Goal: Register for event/course

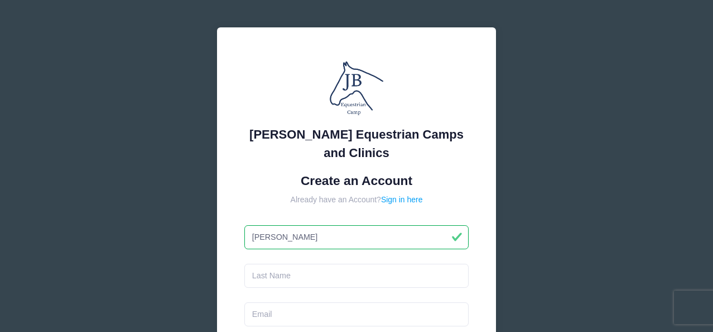
type input "[PERSON_NAME]"
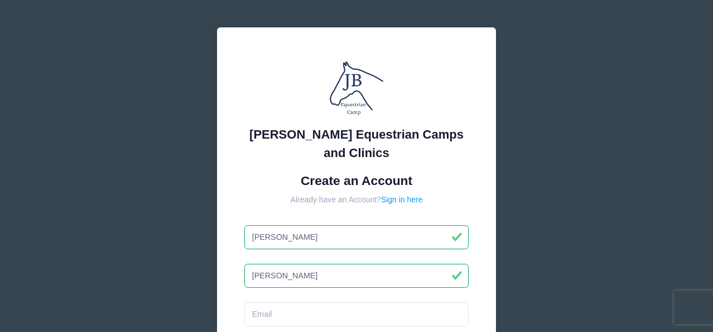
type input "Anderson"
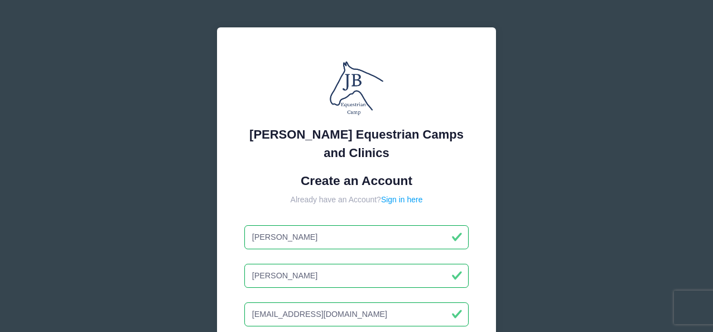
type input "[EMAIL_ADDRESS][DOMAIN_NAME]"
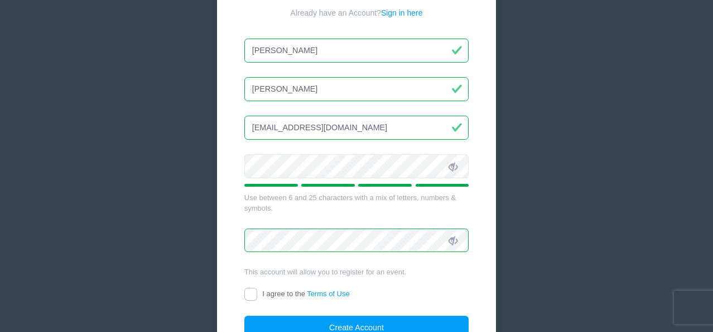
click at [248, 291] on input "I agree to the Terms of Use" at bounding box center [250, 293] width 13 height 13
checkbox input "true"
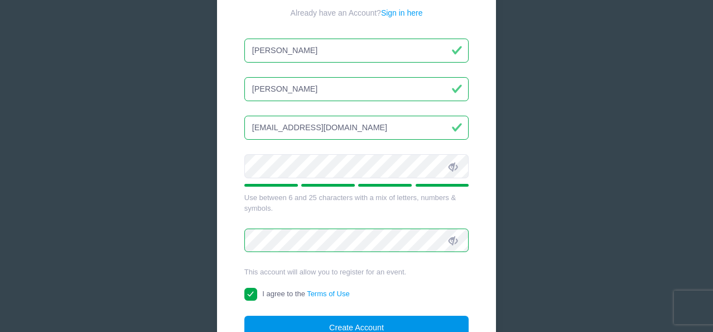
click at [339, 320] on button "Create Account" at bounding box center [356, 327] width 225 height 24
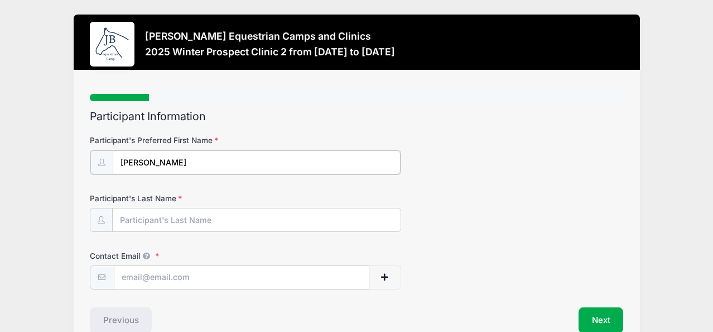
type input "[PERSON_NAME]"
type input "[EMAIL_ADDRESS][DOMAIN_NAME]"
click at [512, 288] on div "Participant Information Participant's Preferred First Name [PERSON_NAME] Partic…" at bounding box center [357, 221] width 534 height 222
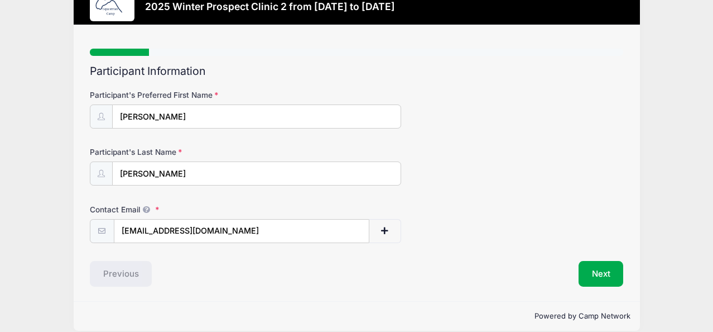
scroll to position [50, 0]
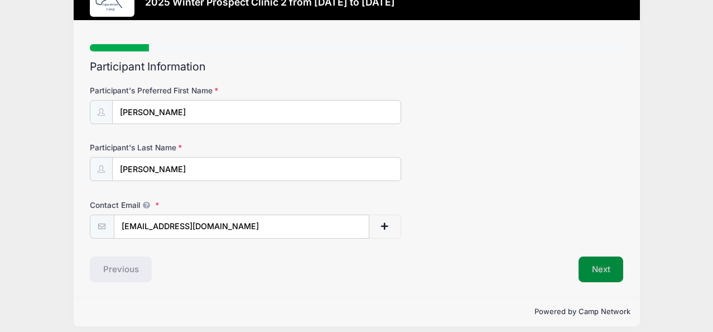
click at [601, 262] on button "Next" at bounding box center [601, 269] width 45 height 26
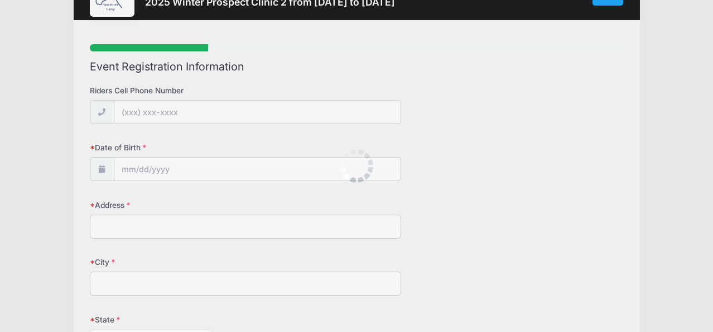
scroll to position [0, 0]
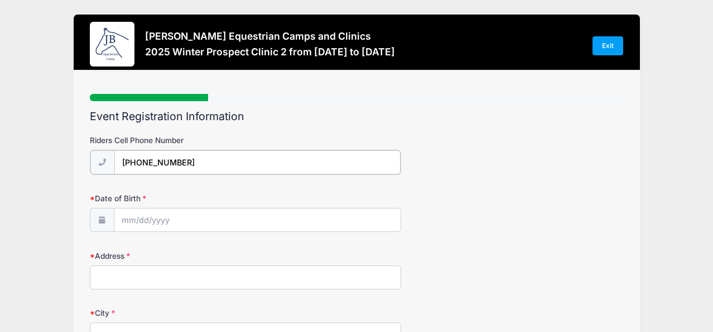
type input "[PHONE_NUMBER]"
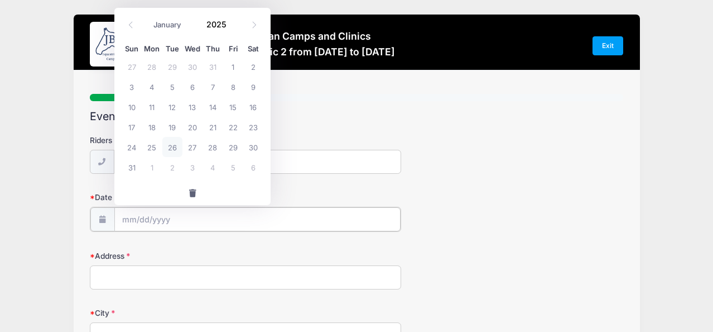
click at [166, 219] on input "Date of Birth" at bounding box center [257, 219] width 286 height 24
click at [132, 222] on input "Date of Birth" at bounding box center [257, 219] width 286 height 24
click at [129, 23] on icon at bounding box center [130, 24] width 7 height 7
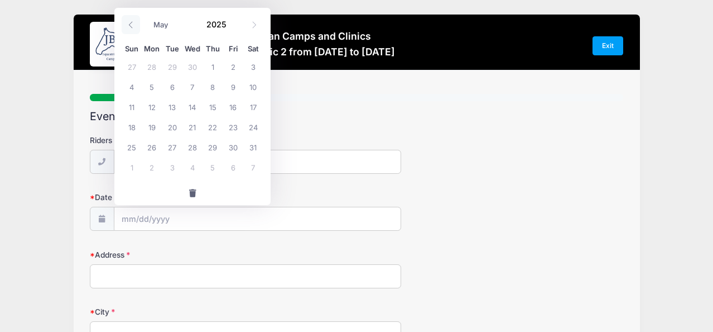
click at [129, 23] on icon at bounding box center [130, 24] width 7 height 7
select select "0"
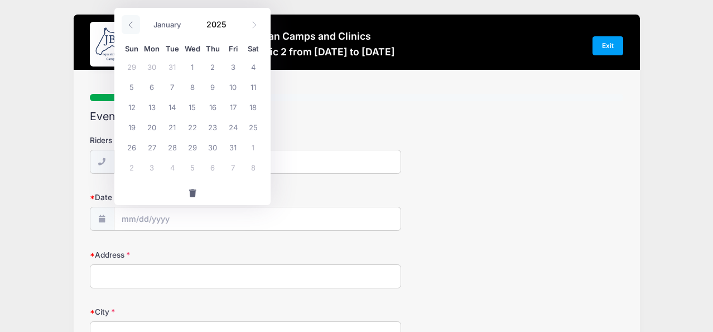
click at [129, 23] on icon at bounding box center [130, 24] width 7 height 7
type input "2024"
click at [129, 23] on icon at bounding box center [130, 24] width 7 height 7
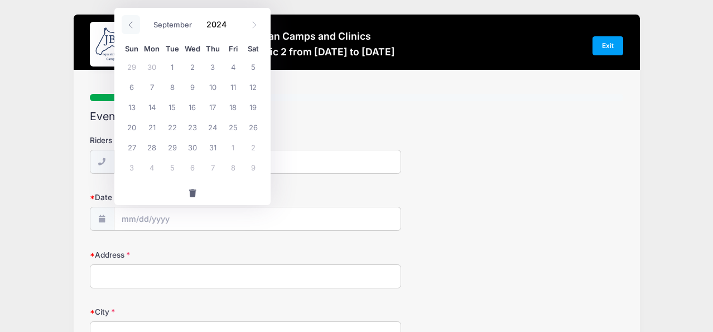
click at [129, 23] on icon at bounding box center [130, 24] width 7 height 7
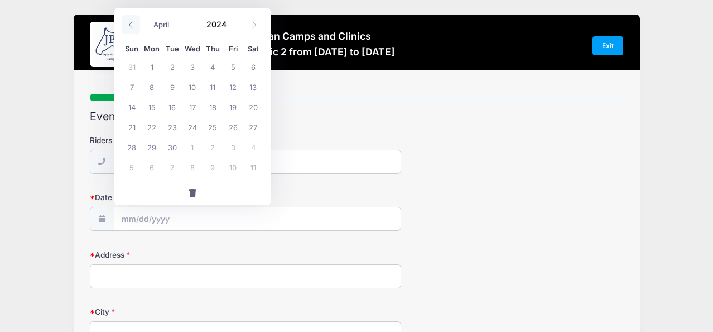
click at [129, 23] on icon at bounding box center [130, 24] width 7 height 7
select select "0"
click at [129, 23] on icon at bounding box center [130, 24] width 7 height 7
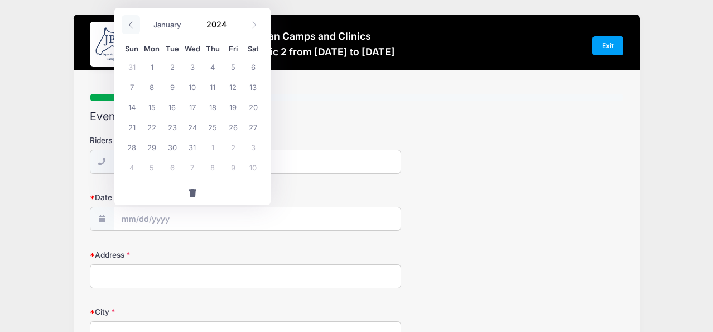
type input "2023"
click at [129, 23] on icon at bounding box center [130, 24] width 7 height 7
select select "8"
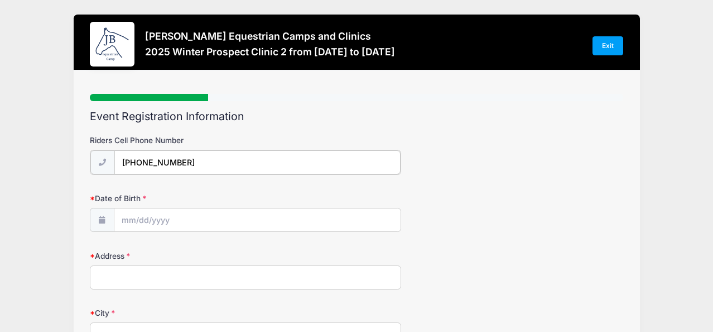
click at [324, 166] on input "[PHONE_NUMBER]" at bounding box center [257, 162] width 286 height 24
type input "2025"
select select "7"
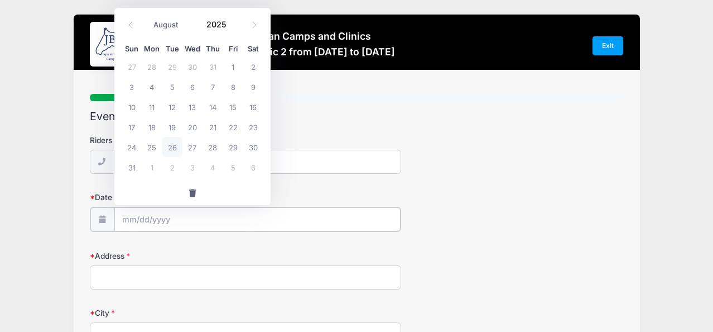
click at [118, 220] on input "Date of Birth" at bounding box center [257, 219] width 286 height 24
click at [220, 26] on input "2025" at bounding box center [219, 24] width 36 height 17
click at [232, 28] on span at bounding box center [233, 28] width 8 height 8
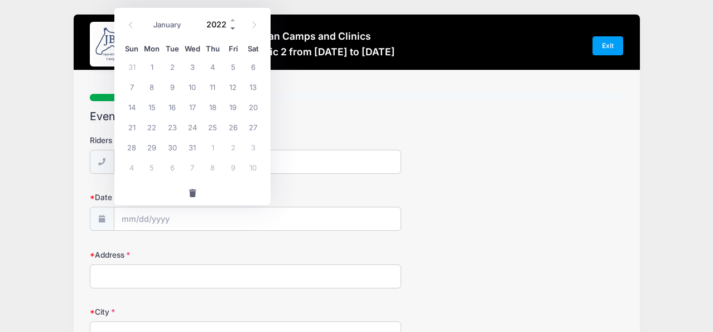
click at [232, 28] on span at bounding box center [233, 28] width 8 height 8
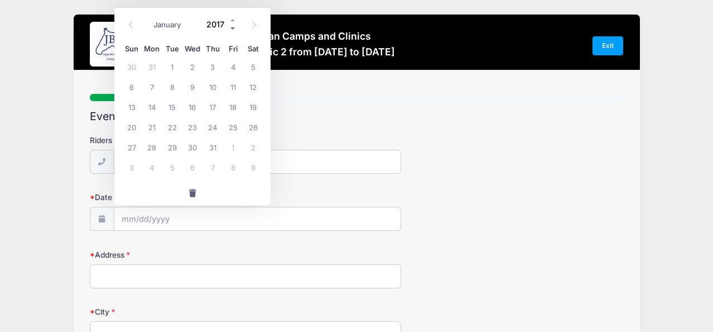
click at [232, 28] on span at bounding box center [233, 28] width 8 height 8
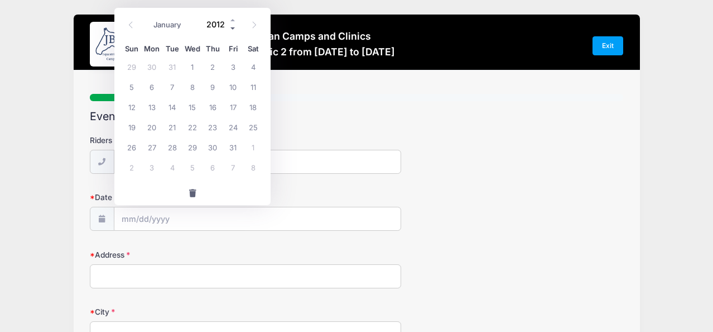
click at [232, 28] on span at bounding box center [233, 28] width 8 height 8
click at [232, 29] on span at bounding box center [233, 28] width 8 height 8
type input "2008"
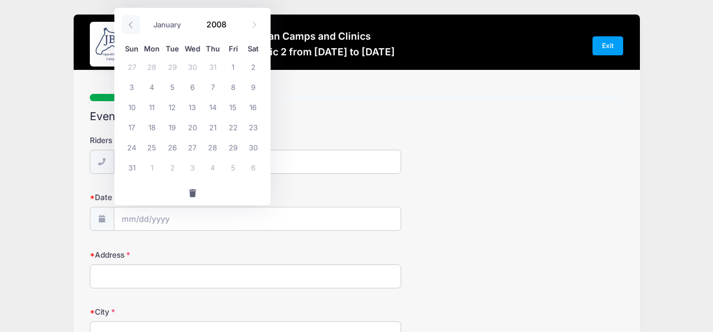
click at [128, 21] on icon at bounding box center [130, 24] width 7 height 7
select select "6"
click at [167, 87] on span "8" at bounding box center [172, 86] width 20 height 20
type input "[DATE]"
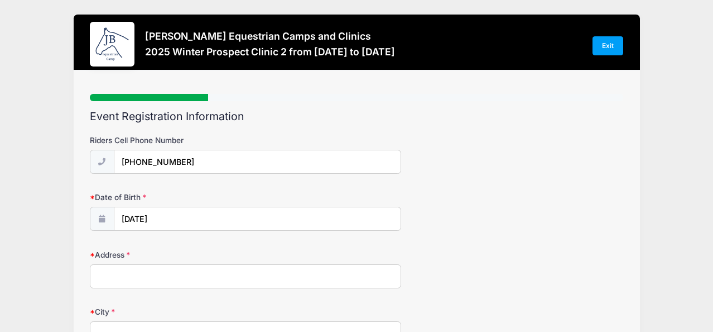
type input "Magnolia"
select select "[GEOGRAPHIC_DATA]"
type input "77354"
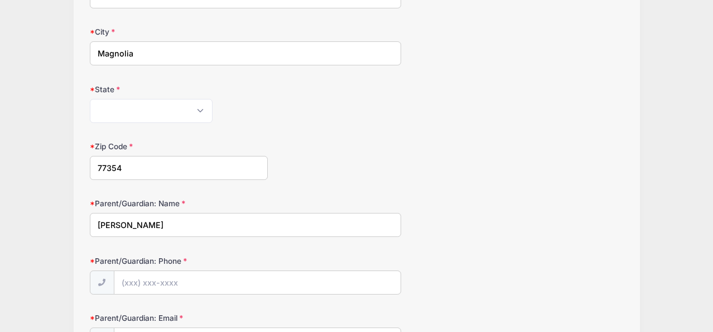
type input "[PERSON_NAME]"
type input "(346) 337-"
type input "[PHONE_NUMBER]"
click at [471, 271] on div "Parent/Guardian: Phone [PHONE_NUMBER]" at bounding box center [357, 274] width 534 height 39
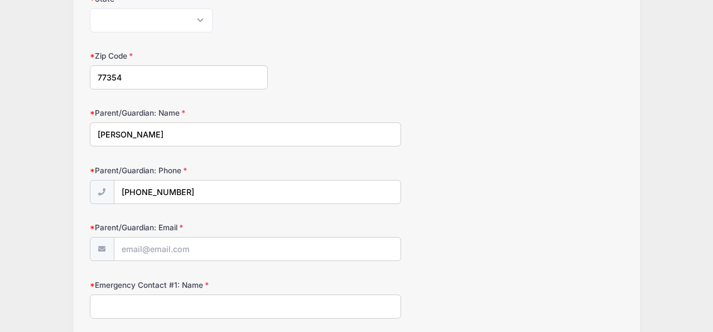
scroll to position [371, 0]
type input "rcwagner"
type input "[EMAIL_ADDRESS][DOMAIN_NAME]"
type input "[PERSON_NAME]"
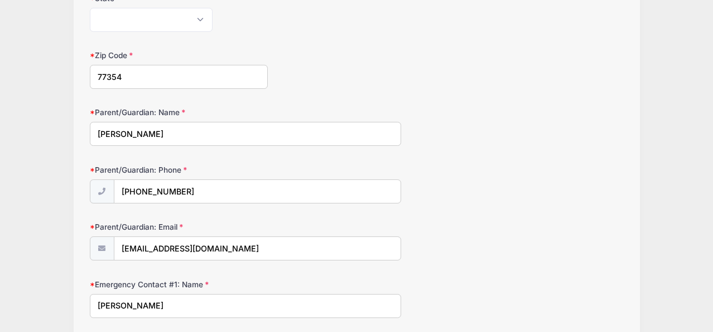
scroll to position [564, 0]
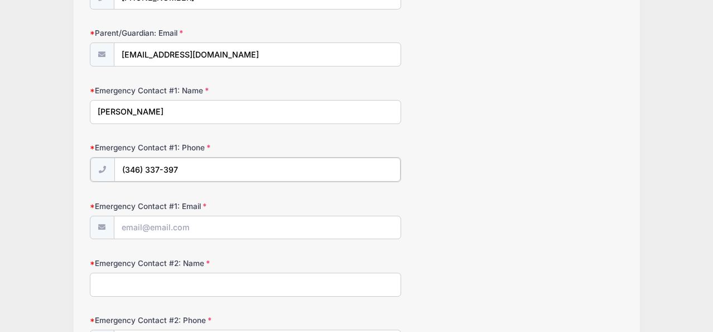
type input "[PHONE_NUMBER]"
type input "[PERSON_NAME]"
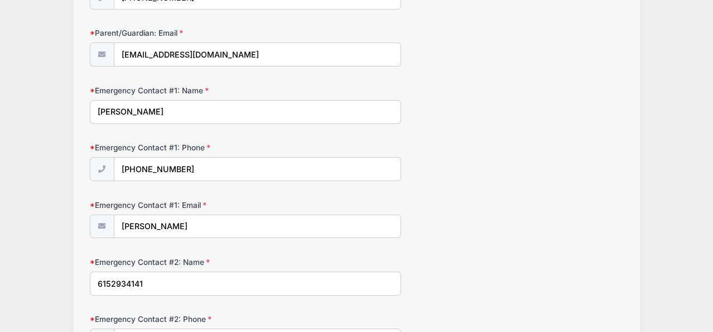
click at [113, 280] on input "6152934141" at bounding box center [245, 283] width 311 height 24
click at [98, 280] on input "6152934141" at bounding box center [245, 283] width 311 height 24
click at [114, 279] on input "(6152934141" at bounding box center [245, 283] width 311 height 24
click at [134, 282] on input "[PHONE_NUMBER]" at bounding box center [245, 283] width 311 height 24
type input "[PHONE_NUMBER]"
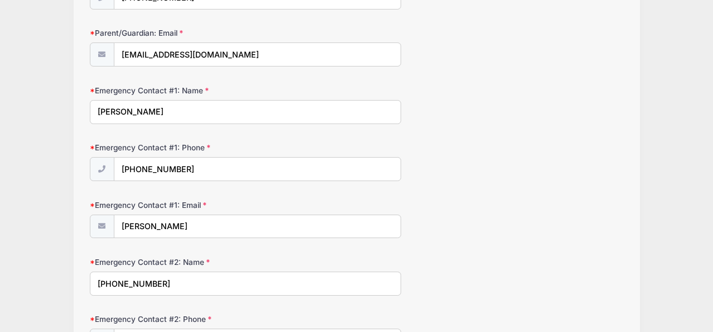
click at [498, 232] on div "Emergency Contact #1: Email [PERSON_NAME]" at bounding box center [357, 218] width 534 height 39
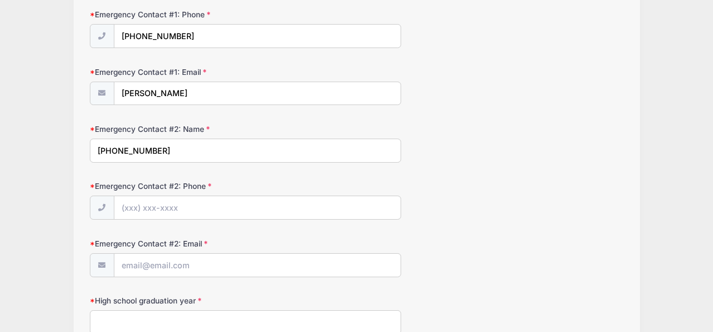
scroll to position [713, 0]
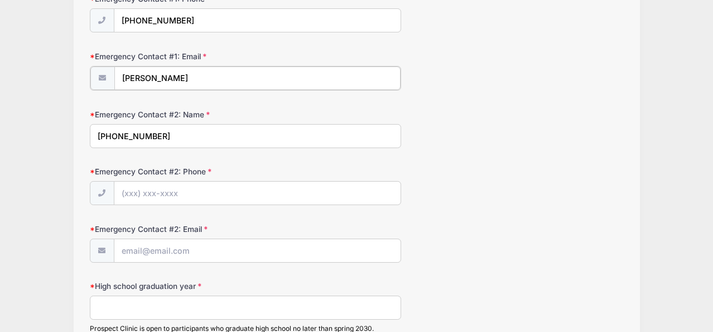
drag, startPoint x: 181, startPoint y: 73, endPoint x: 114, endPoint y: 70, distance: 66.5
click at [114, 70] on input "[PERSON_NAME]" at bounding box center [257, 78] width 286 height 24
type input "[EMAIL_ADDRESS][DOMAIN_NAME]"
type input "[PERSON_NAME]"
type input "[PHONE_NUMBER]"
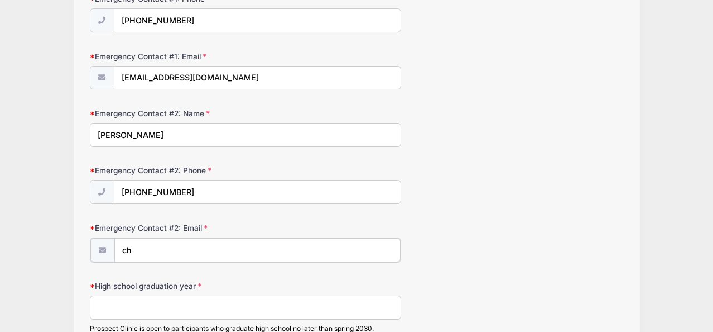
type input "c"
click at [202, 247] on input "[EMAIL_ADDRESS][DOMAIN_NAME]" at bounding box center [257, 250] width 286 height 24
type input "[EMAIL_ADDRESS][DOMAIN_NAME]"
click at [444, 209] on form "Riders Cell Phone Number [PHONE_NUMBER] Date of Birth [DATE] Address City Magno…" at bounding box center [357, 204] width 534 height 1564
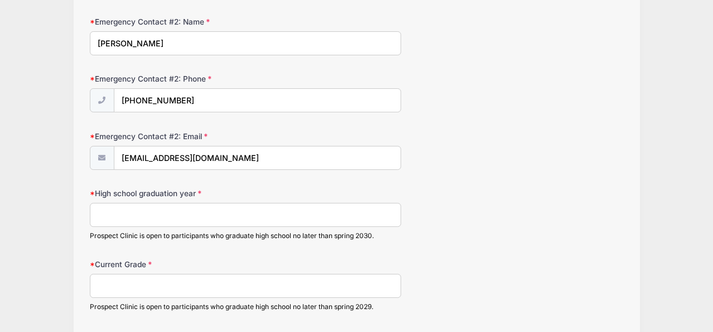
scroll to position [807, 0]
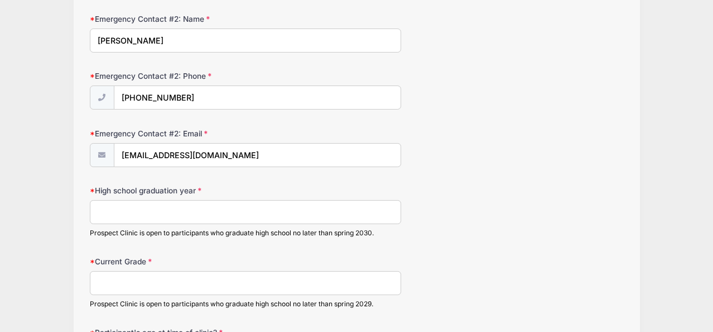
click at [309, 210] on input "High school graduation year" at bounding box center [245, 212] width 311 height 24
type input "2027"
click at [294, 279] on input "Current Grade" at bounding box center [245, 283] width 311 height 24
type input "11th"
click at [582, 226] on div "High school graduation year [DATE] Prospect Clinic is open to participants who …" at bounding box center [357, 211] width 534 height 52
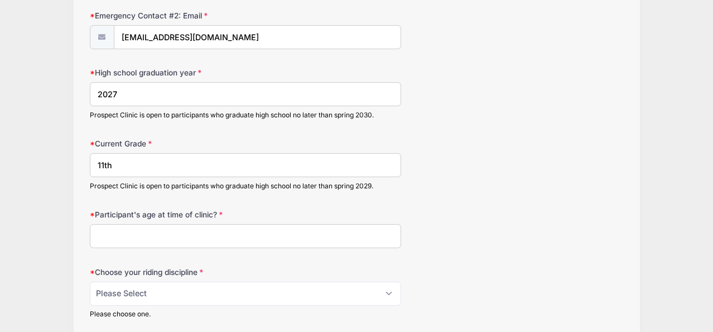
scroll to position [927, 0]
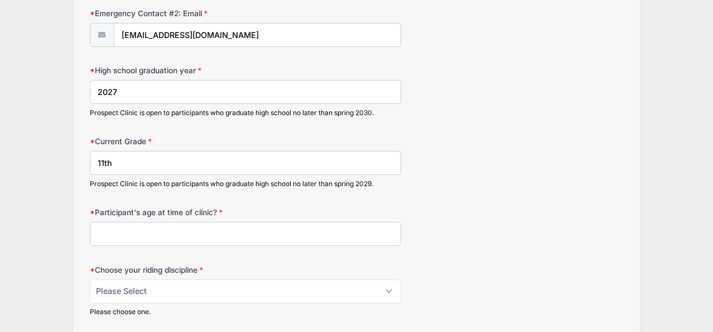
click at [347, 229] on input "Participant's age at time of clinic?" at bounding box center [245, 234] width 311 height 24
type input "17"
select select "jumping seat"
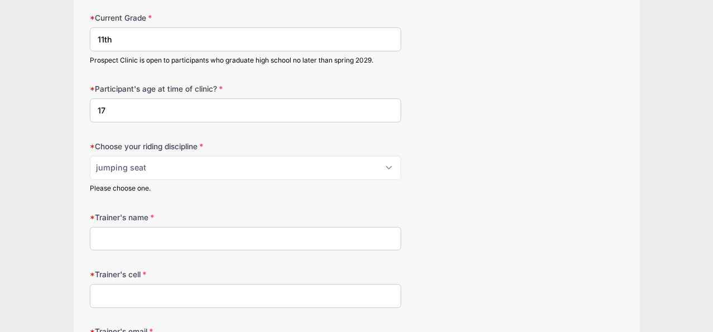
scroll to position [1051, 0]
type input "[PERSON_NAME]"
click at [222, 290] on input "Trainer's cell" at bounding box center [245, 295] width 311 height 24
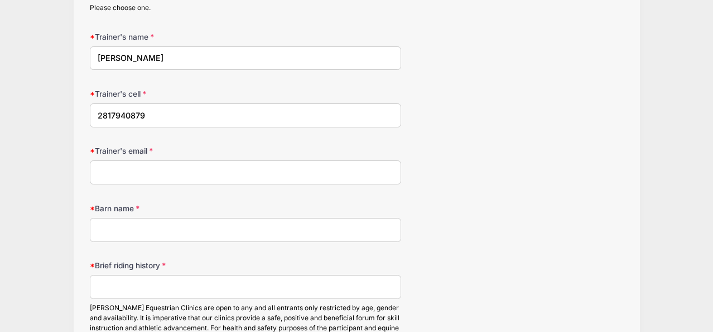
click at [98, 110] on input "2817940879" at bounding box center [245, 115] width 311 height 24
click at [114, 109] on input "(2817940879" at bounding box center [245, 115] width 311 height 24
click at [133, 108] on input "[PHONE_NUMBER]" at bounding box center [245, 115] width 311 height 24
type input "[PHONE_NUMBER]"
click at [119, 167] on input "Trainer's email" at bounding box center [245, 172] width 311 height 24
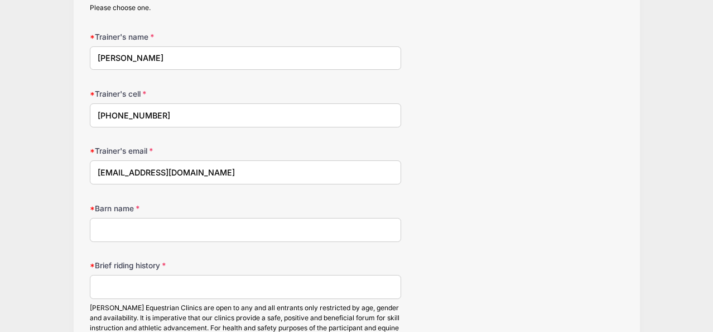
type input "[EMAIL_ADDRESS][DOMAIN_NAME]"
type input "Sherwood Sporthorses"
click at [111, 283] on input "Brief riding history" at bounding box center [245, 287] width 311 height 24
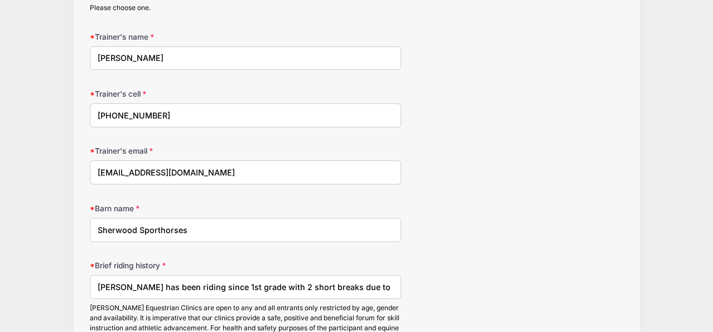
type input "[PERSON_NAME] has been riding since 1st grade with 2 short breaks due to barn c…"
click at [404, 265] on div "Brief riding history [PERSON_NAME] has been riding since 1st grade with 2 short…" at bounding box center [357, 311] width 534 height 103
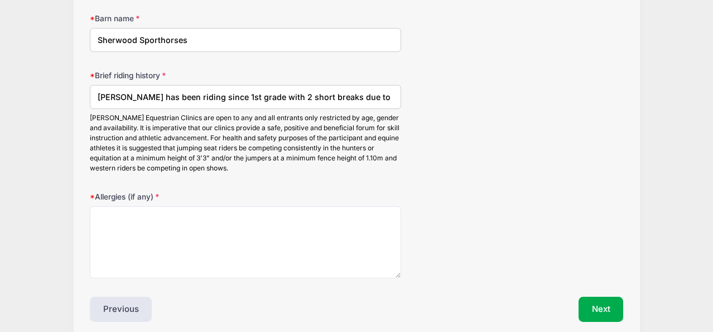
scroll to position [1420, 0]
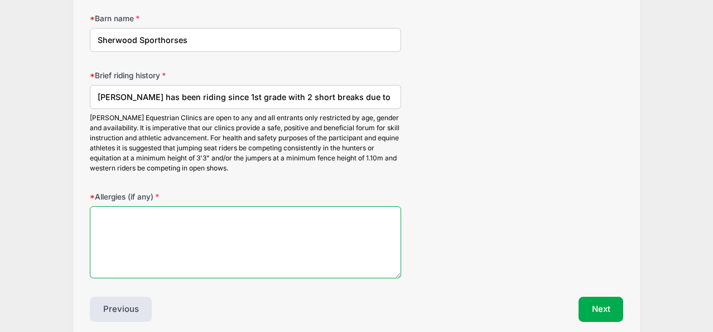
click at [250, 218] on textarea "Allergies (if any)" at bounding box center [245, 242] width 311 height 72
type textarea "[MEDICAL_DATA]"
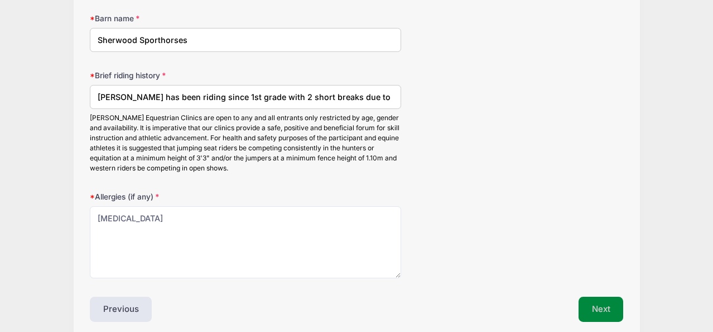
drag, startPoint x: 250, startPoint y: 218, endPoint x: 600, endPoint y: 300, distance: 359.3
click at [600, 300] on button "Next" at bounding box center [601, 309] width 45 height 26
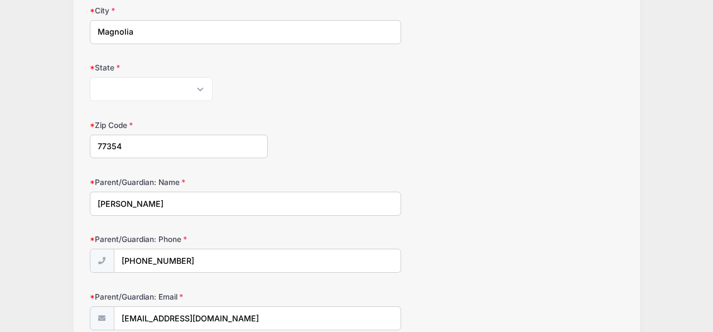
scroll to position [190, 0]
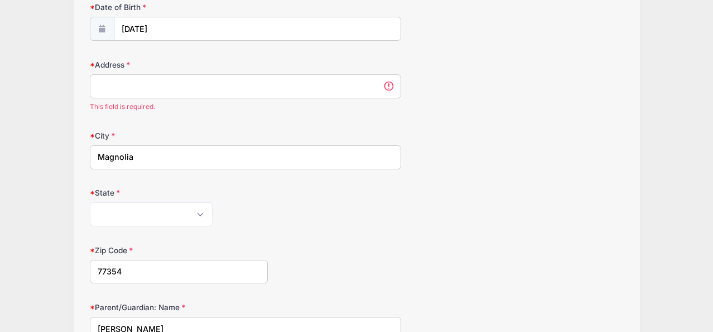
click at [268, 90] on input "Address" at bounding box center [245, 86] width 311 height 24
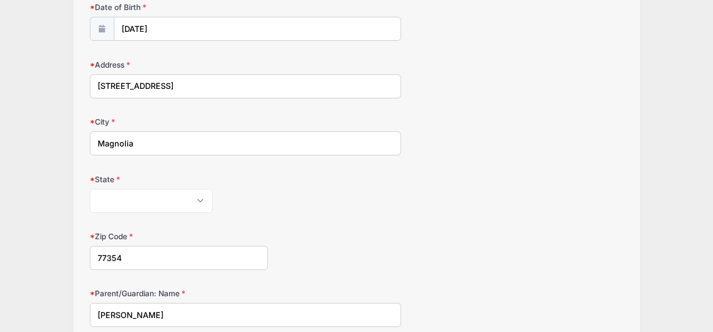
type input "[STREET_ADDRESS]"
click at [578, 132] on div "City Magnolia" at bounding box center [357, 135] width 534 height 39
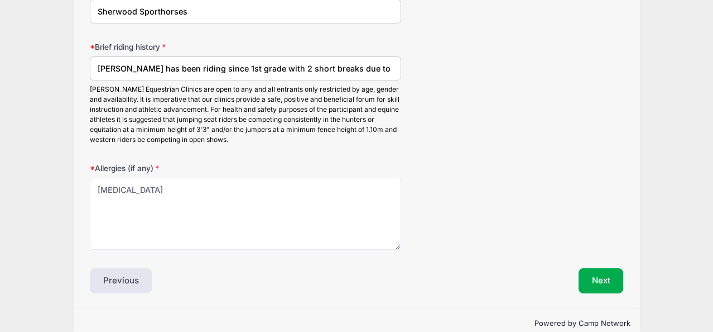
scroll to position [1461, 0]
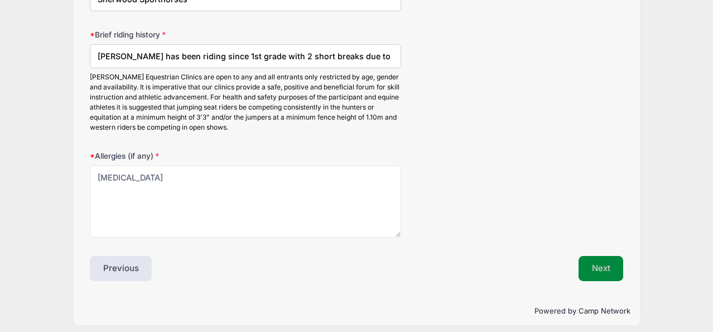
click at [609, 256] on button "Next" at bounding box center [601, 269] width 45 height 26
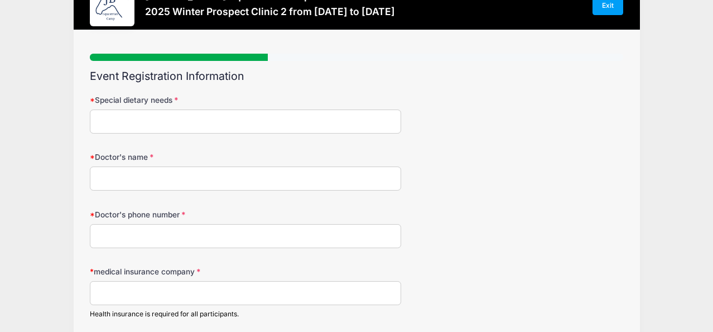
scroll to position [0, 0]
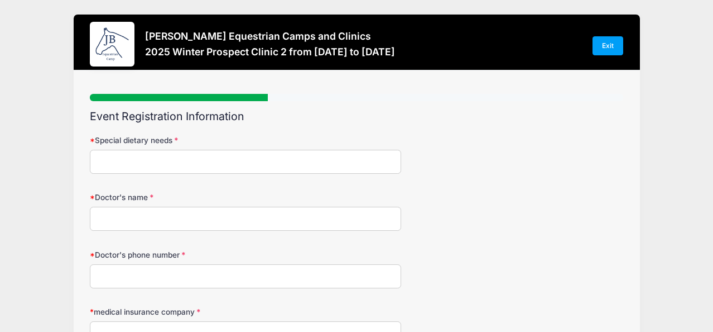
click at [293, 164] on input "Special dietary needs" at bounding box center [245, 162] width 311 height 24
type input "none"
type input "[PERSON_NAME]"
type input "[PHONE_NUMBER]"
click at [244, 310] on label "medical insurance company" at bounding box center [179, 311] width 178 height 11
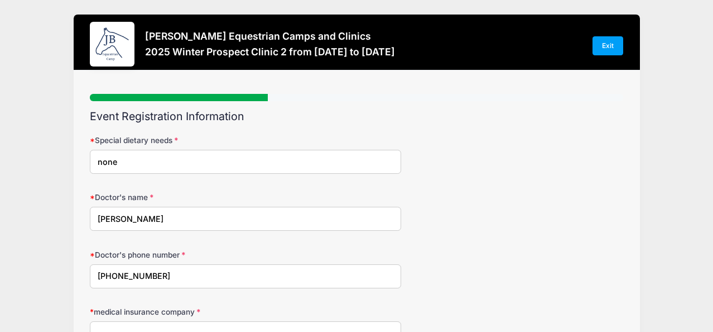
click at [244, 321] on input "medical insurance company" at bounding box center [245, 333] width 311 height 24
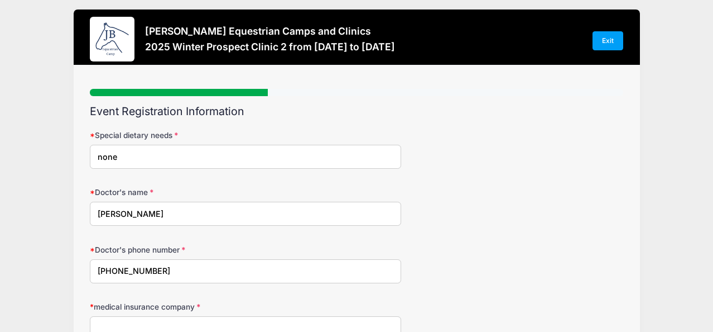
click at [244, 310] on label "medical insurance company" at bounding box center [179, 306] width 178 height 11
click at [244, 316] on input "medical insurance company" at bounding box center [245, 328] width 311 height 24
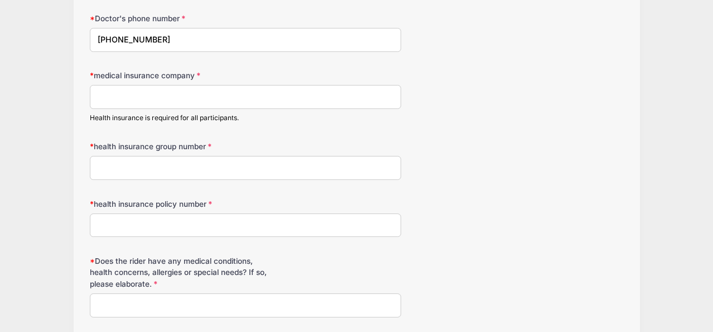
click at [143, 97] on input "medical insurance company" at bounding box center [245, 97] width 311 height 24
type input "BCBS [US_STATE]"
click at [119, 166] on input "health insurance group number" at bounding box center [245, 168] width 311 height 24
type input "301419"
click at [110, 219] on input "health insurance policy number" at bounding box center [245, 225] width 311 height 24
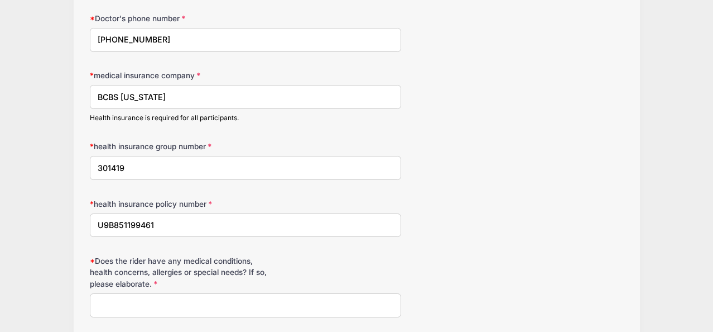
type input "U9B851199461"
click at [157, 307] on input "Does the rider have any medical conditions, health concerns, allergies or speci…" at bounding box center [245, 305] width 311 height 24
type input "none"
click at [478, 291] on div "Does the rider have any medical conditions, health concerns, [MEDICAL_DATA] or …" at bounding box center [357, 286] width 534 height 62
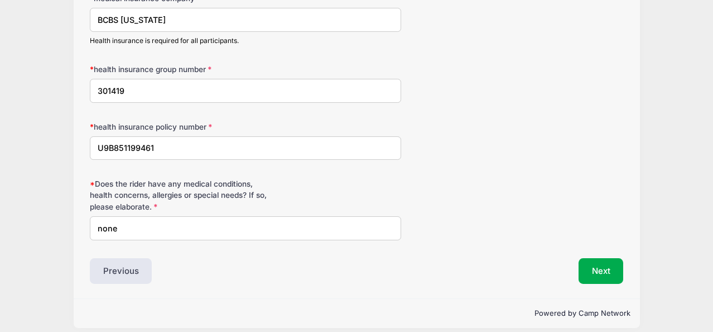
scroll to position [321, 0]
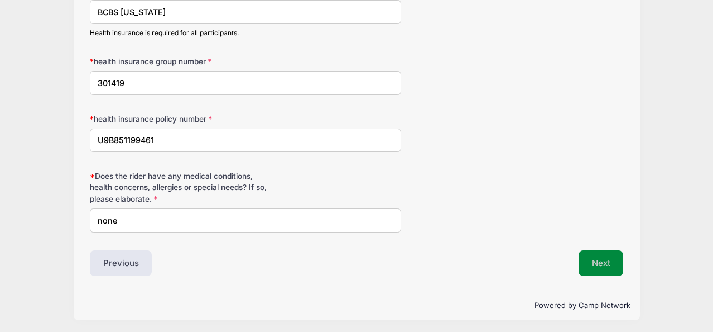
click at [605, 261] on button "Next" at bounding box center [601, 263] width 45 height 26
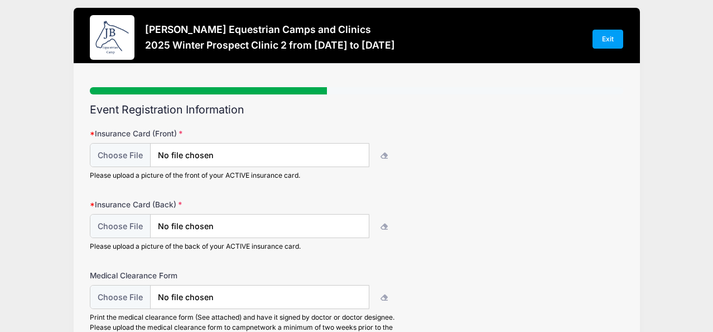
scroll to position [0, 0]
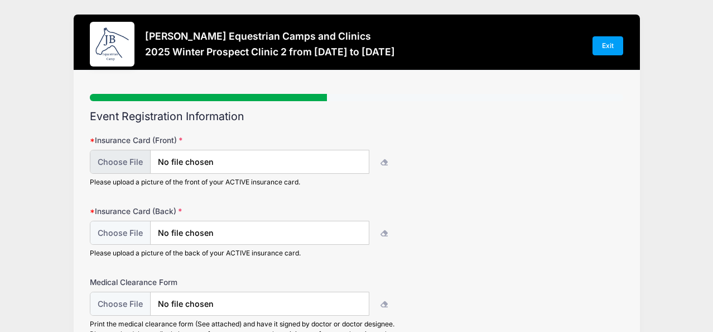
click at [343, 157] on input "file" at bounding box center [230, 162] width 280 height 24
type input "C:\fakepath\FullSizeRender.jpeg"
click at [208, 234] on input "file" at bounding box center [230, 232] width 280 height 24
type input "C:\fakepath\FullSizeRender.jpeg"
click at [492, 237] on div "Insurance Card (Back) Please upload a picture of the back of your ACTIVE insura…" at bounding box center [357, 231] width 534 height 52
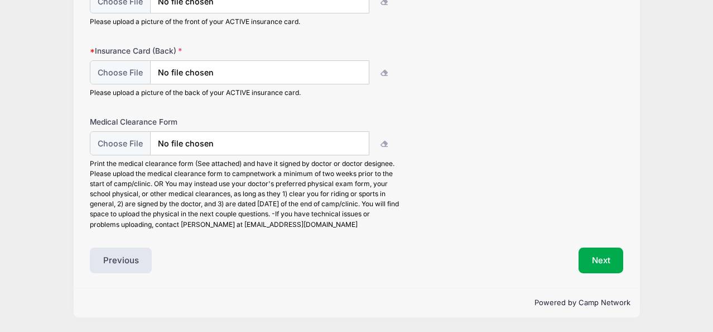
scroll to position [160, 0]
click at [598, 264] on button "Next" at bounding box center [601, 261] width 45 height 26
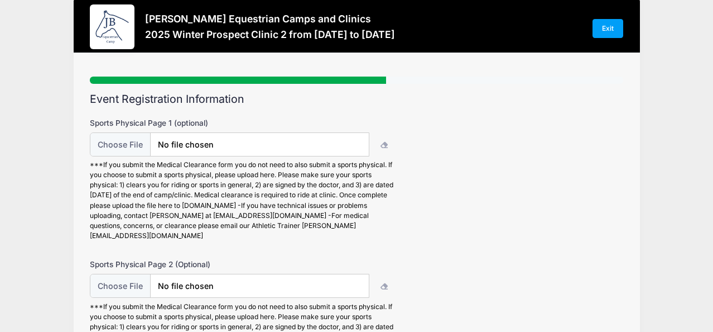
scroll to position [0, 0]
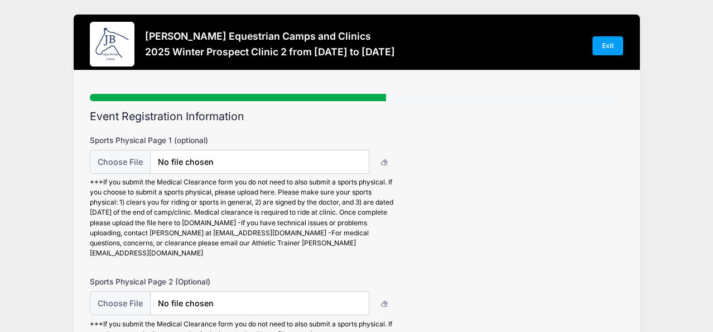
click at [591, 140] on div "Sports Physical Page 1 (optional) ***If you submit the Medical Clearance form y…" at bounding box center [357, 196] width 534 height 123
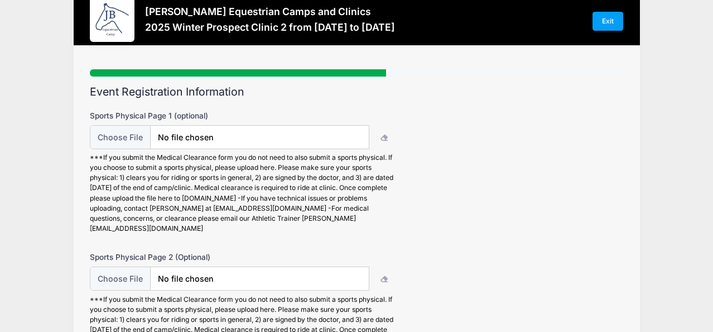
scroll to position [26, 0]
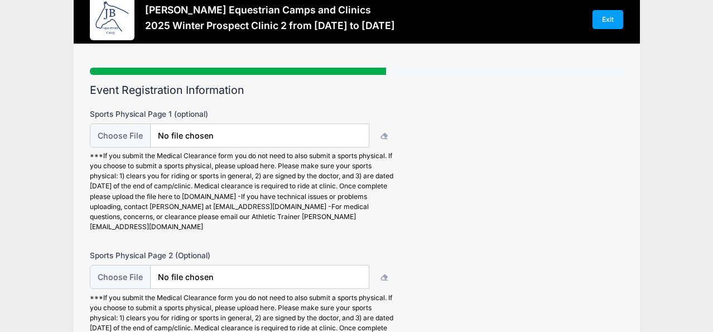
click at [584, 145] on div "Sports Physical Page 1 (optional) ***If you submit the Medical Clearance form y…" at bounding box center [357, 169] width 534 height 123
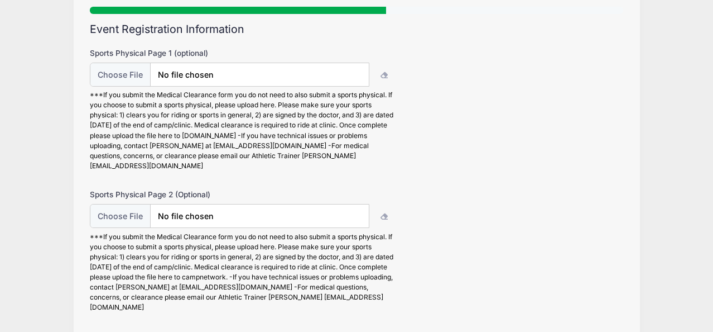
scroll to position [50, 0]
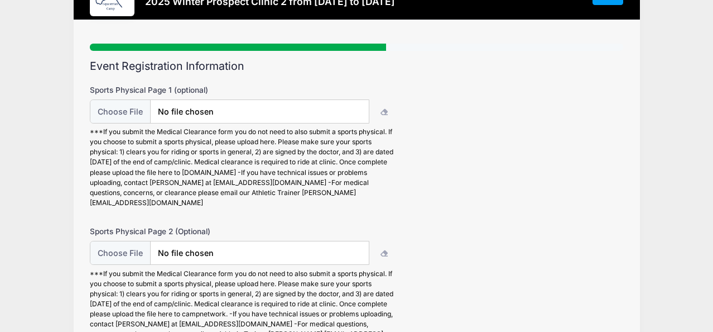
click at [643, 135] on div "[PERSON_NAME] Equestrian Camps and Clinics 2025 Winter Prospect Clinic 2 from […" at bounding box center [357, 266] width 680 height 633
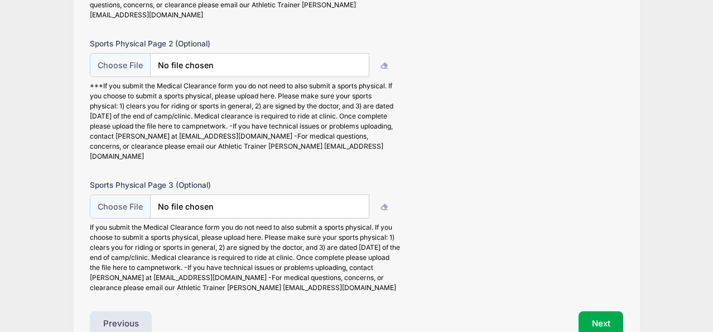
scroll to position [283, 0]
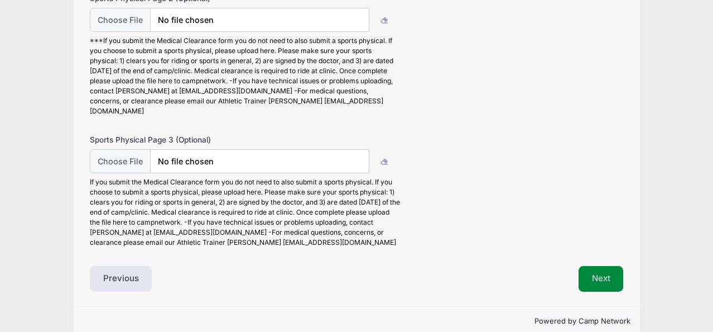
click at [602, 266] on button "Next" at bounding box center [601, 279] width 45 height 26
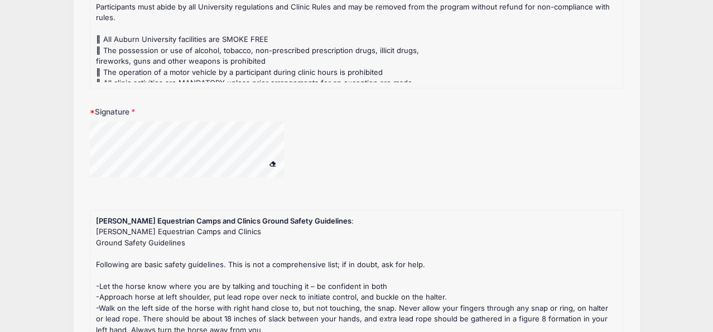
scroll to position [236, 0]
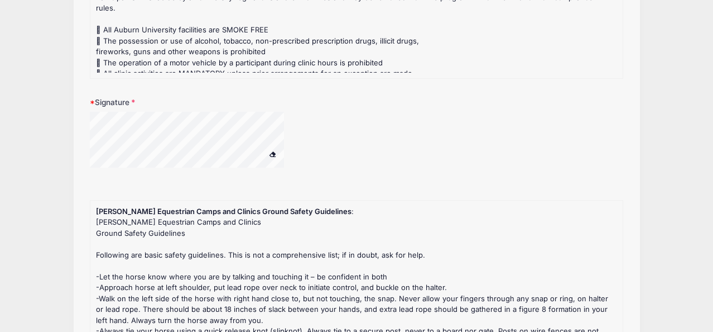
click at [272, 153] on span at bounding box center [273, 154] width 8 height 6
click at [232, 176] on div at bounding box center [245, 147] width 311 height 70
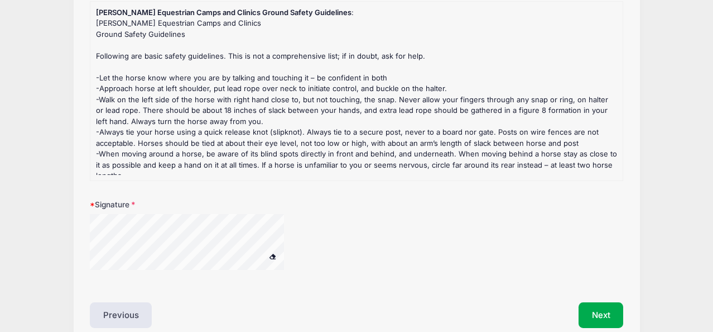
scroll to position [429, 0]
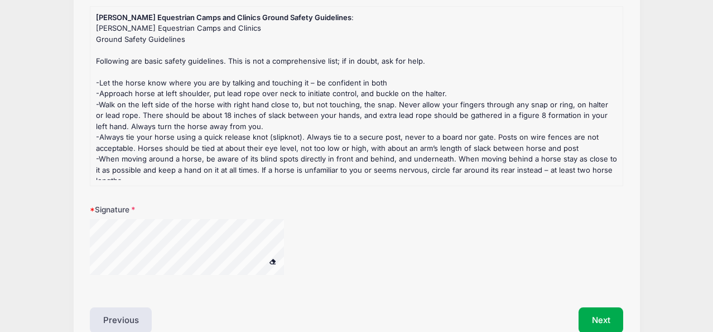
click at [213, 215] on div "Signature" at bounding box center [357, 246] width 534 height 85
click at [212, 276] on div at bounding box center [245, 254] width 311 height 70
click at [599, 314] on button "Next" at bounding box center [601, 320] width 45 height 26
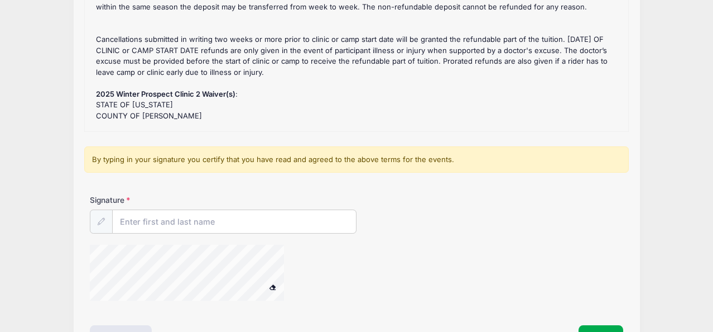
scroll to position [184, 0]
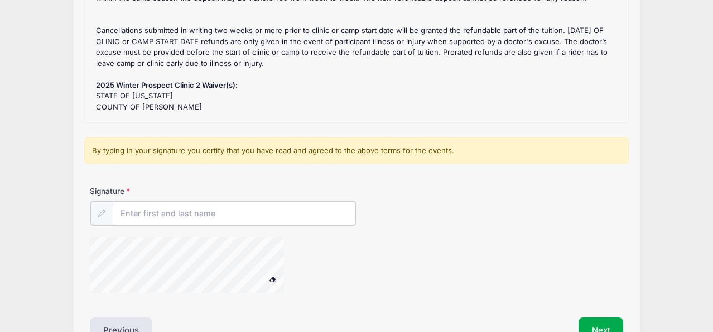
click at [175, 209] on input "Signature" at bounding box center [234, 213] width 243 height 24
type input "[PERSON_NAME]"
click at [435, 203] on div "Signature [PERSON_NAME]" at bounding box center [357, 204] width 534 height 39
click at [603, 324] on button "Next" at bounding box center [601, 329] width 45 height 26
click at [190, 232] on div "Signature [PERSON_NAME]" at bounding box center [356, 243] width 545 height 116
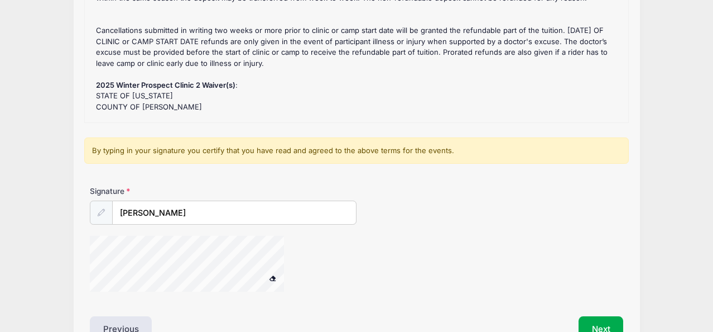
click at [276, 280] on div at bounding box center [201, 265] width 223 height 59
click at [273, 277] on span at bounding box center [273, 278] width 8 height 6
click at [599, 319] on button "Next" at bounding box center [601, 329] width 45 height 26
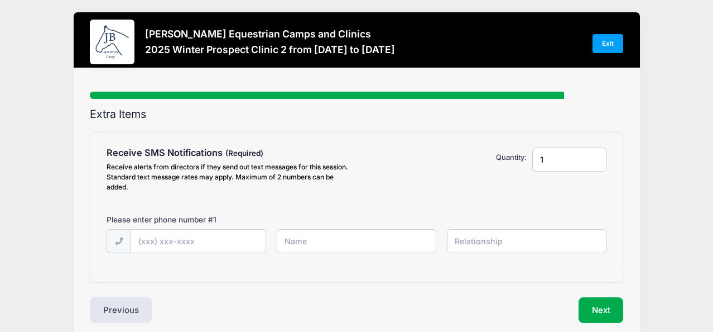
scroll to position [0, 0]
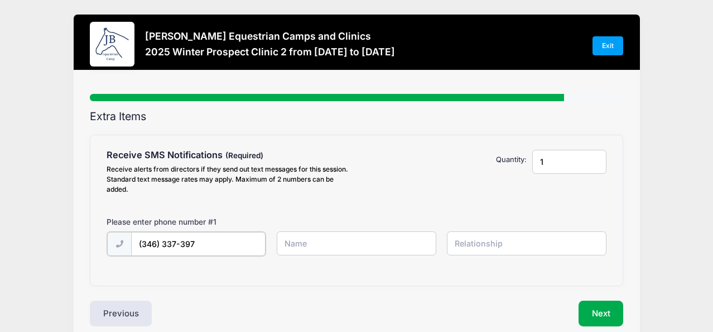
type input "[PHONE_NUMBER]"
type input "[PERSON_NAME]"
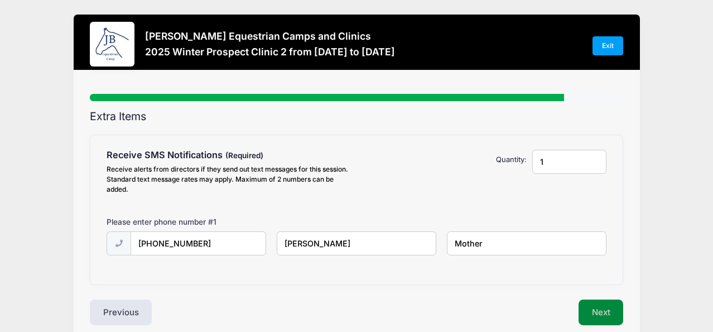
type input "Mother"
click at [594, 311] on button "Next" at bounding box center [601, 312] width 45 height 26
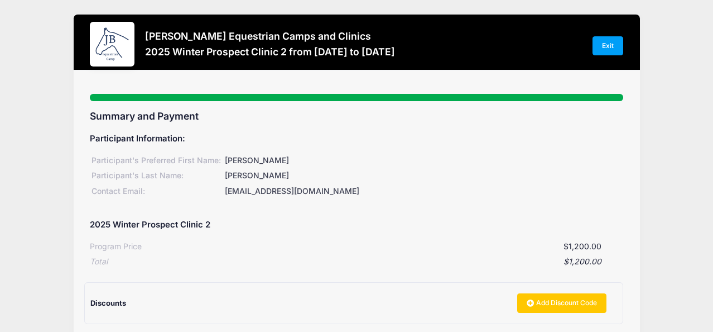
click at [647, 249] on div "[PERSON_NAME] Equestrian Camps and Clinics 2025 Winter Prospect Clinic 2 from […" at bounding box center [357, 270] width 680 height 540
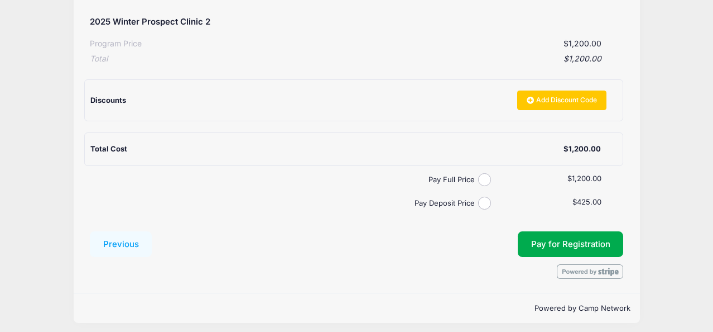
scroll to position [203, 0]
click at [483, 198] on input "Pay Deposit Price" at bounding box center [484, 202] width 13 height 13
radio input "true"
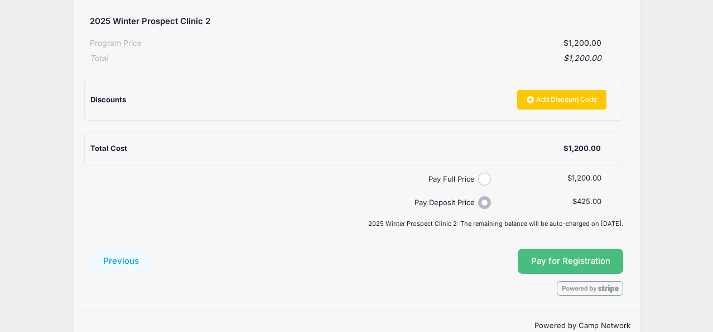
click at [567, 256] on span "Pay for Registration" at bounding box center [570, 261] width 79 height 10
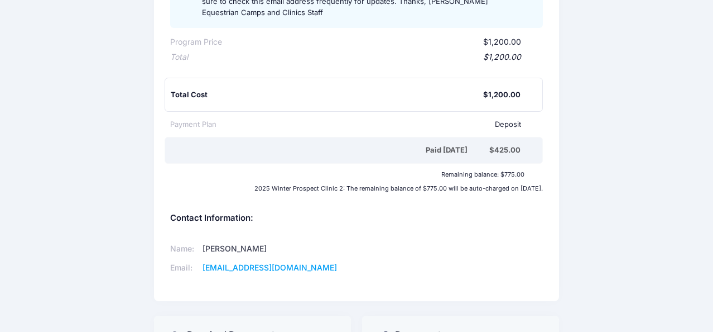
scroll to position [351, 0]
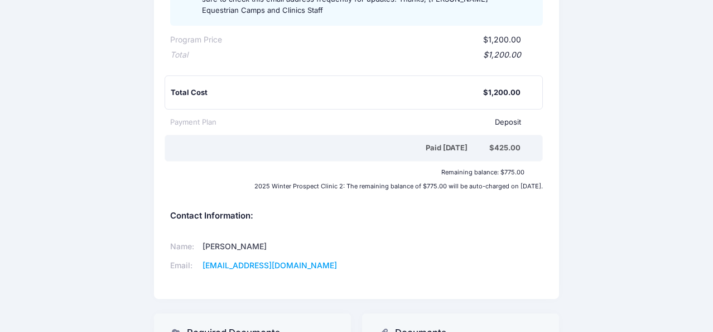
click at [588, 51] on div "[PERSON_NAME] Equestrian Camps and Clinics You will receive a separate email as…" at bounding box center [356, 76] width 713 height 825
